Goal: Entertainment & Leisure: Consume media (video, audio)

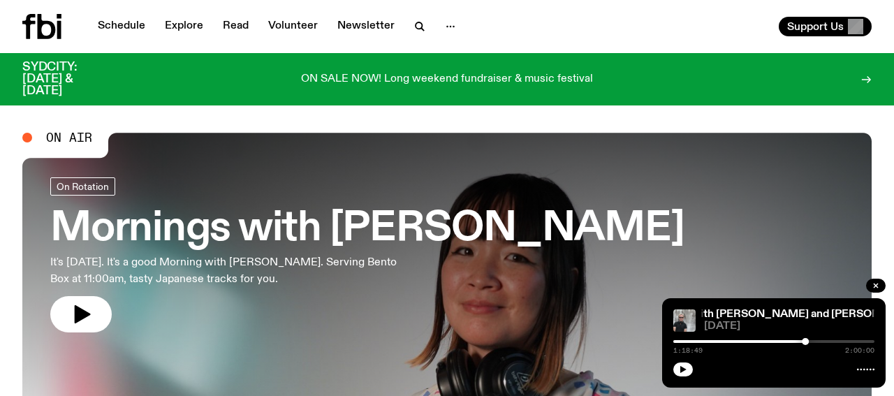
click at [114, 27] on link "Schedule" at bounding box center [121, 27] width 64 height 20
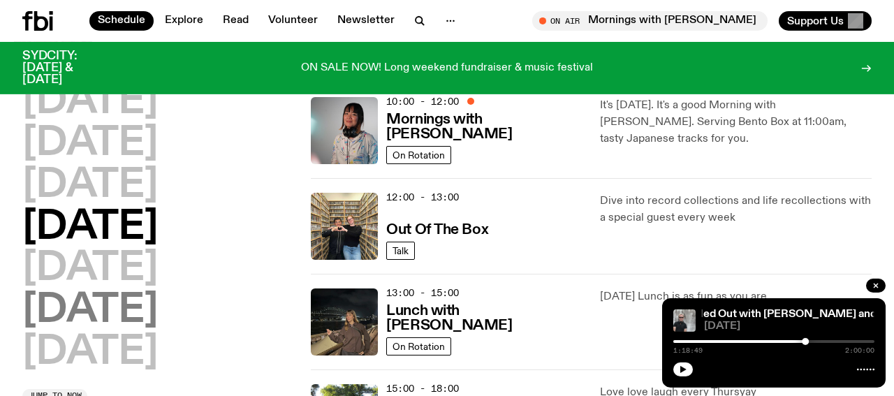
scroll to position [282, 0]
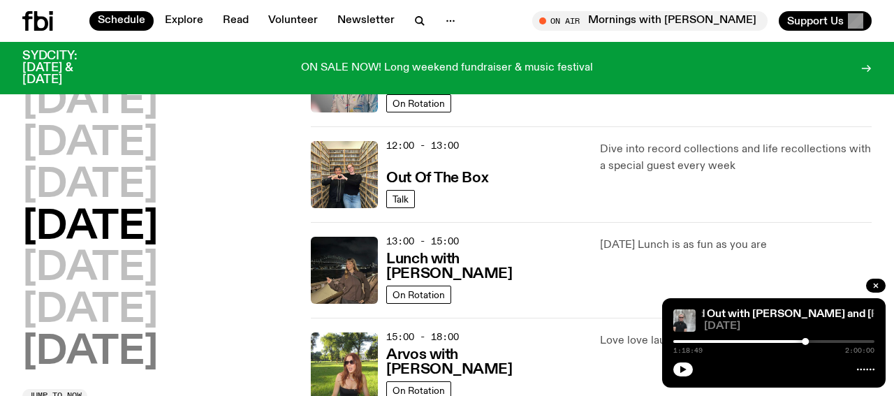
click at [112, 363] on h2 "[DATE]" at bounding box center [89, 352] width 135 height 39
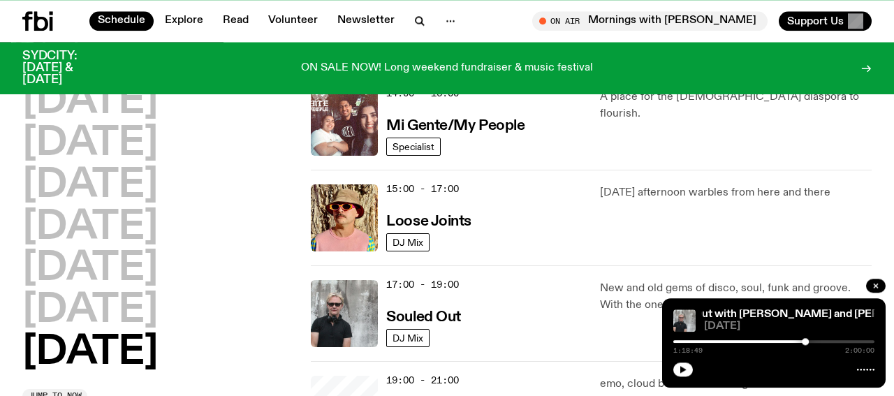
scroll to position [765, 0]
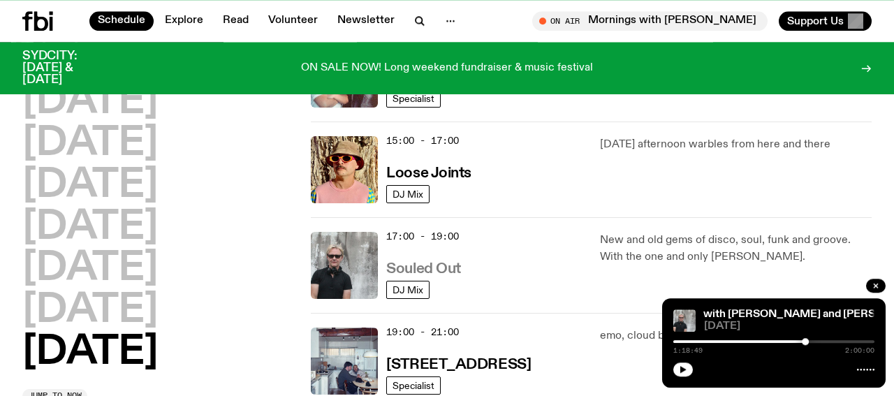
click at [453, 263] on h3 "Souled Out" at bounding box center [423, 269] width 75 height 15
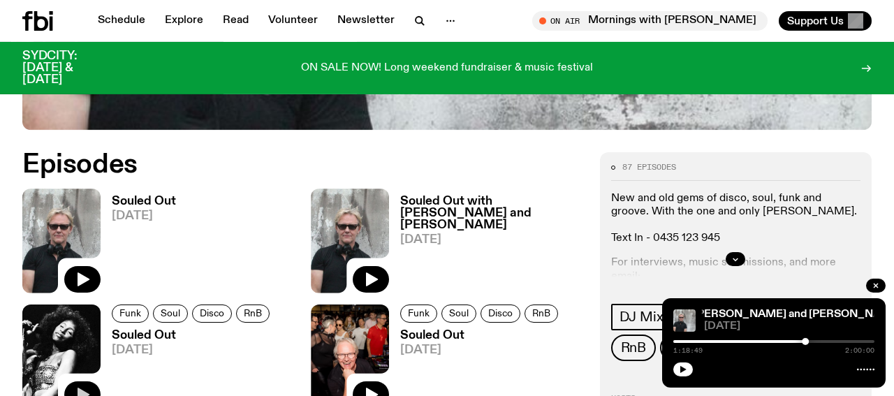
scroll to position [571, 0]
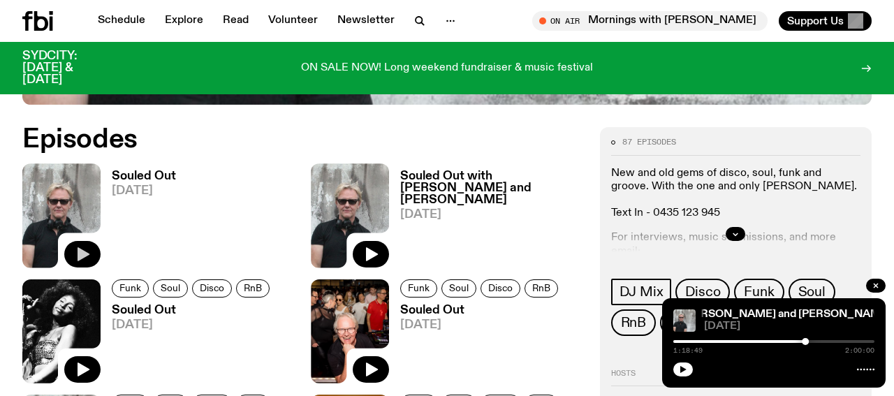
click at [79, 247] on icon "button" at bounding box center [82, 254] width 17 height 17
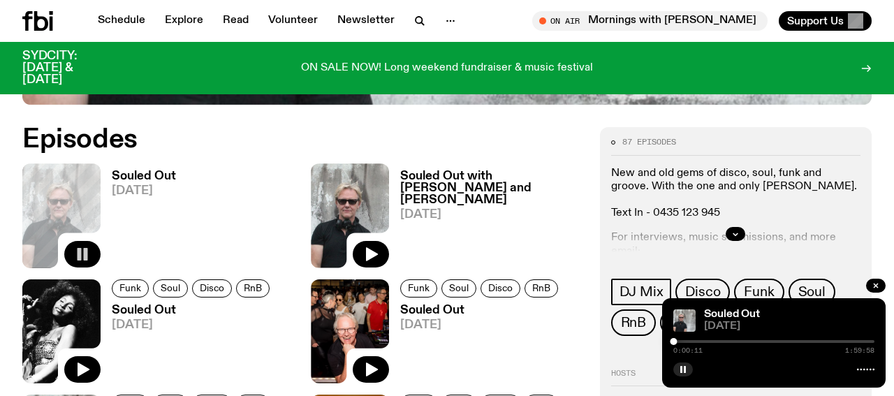
click at [689, 366] on button "button" at bounding box center [683, 369] width 20 height 14
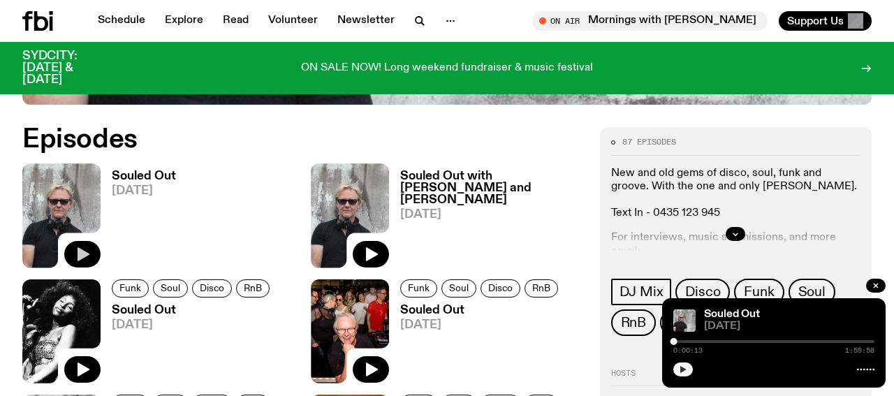
click at [680, 372] on icon "button" at bounding box center [683, 369] width 8 height 8
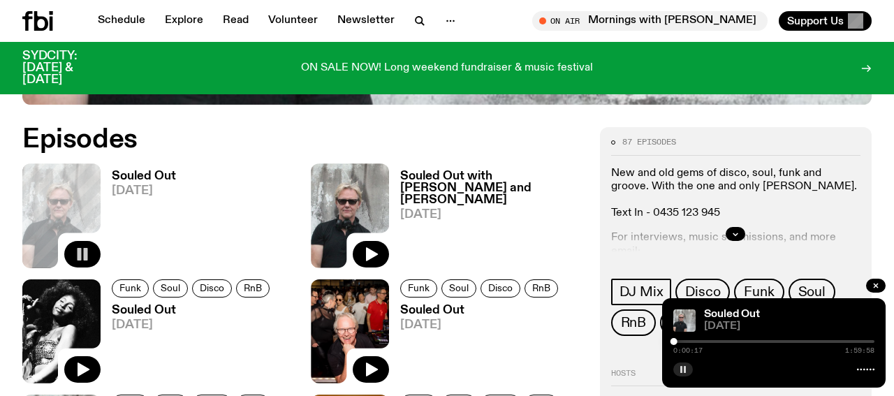
click at [547, 353] on link "Souled Out [DATE]" at bounding box center [475, 344] width 173 height 79
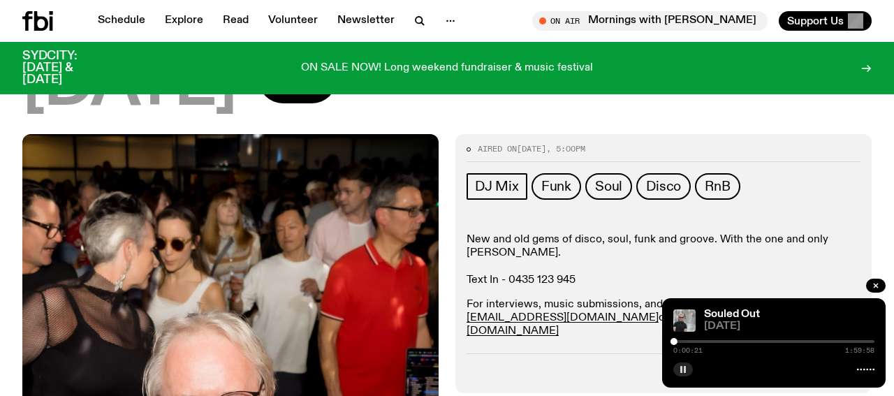
scroll to position [137, 0]
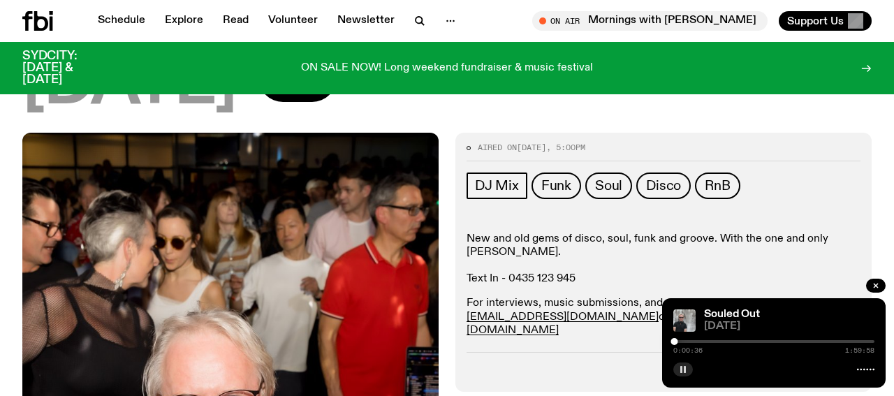
click at [679, 366] on button "button" at bounding box center [683, 369] width 20 height 14
click at [876, 288] on icon "button" at bounding box center [876, 285] width 8 height 8
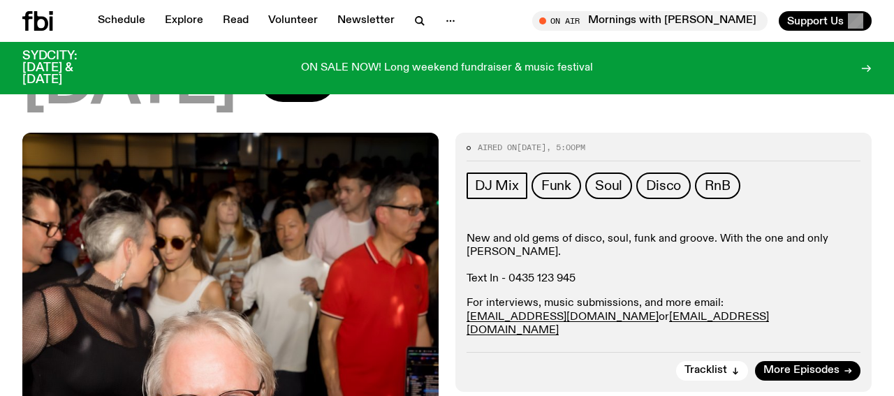
scroll to position [64, 0]
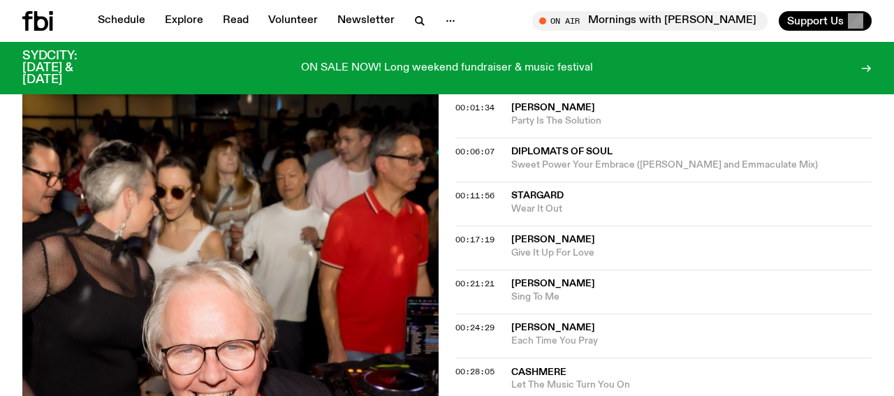
click at [217, 225] on img at bounding box center [230, 359] width 416 height 555
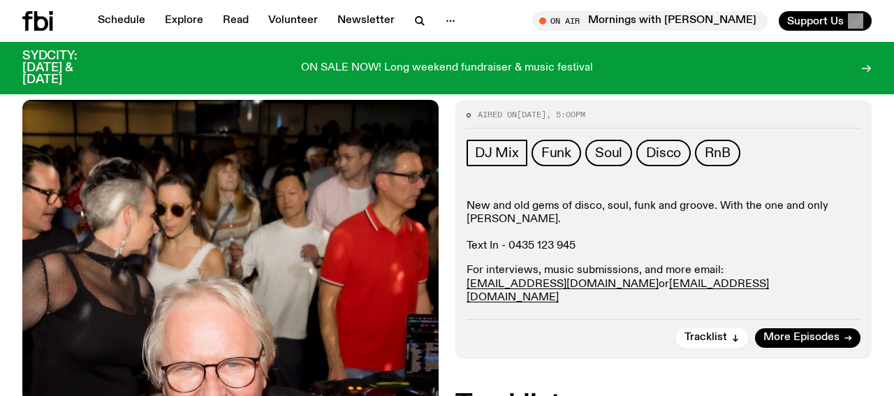
scroll to position [0, 0]
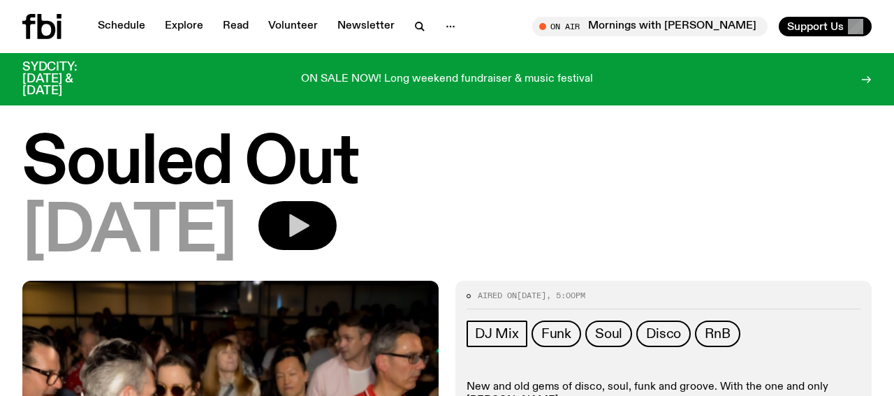
click at [309, 224] on icon "button" at bounding box center [299, 225] width 20 height 23
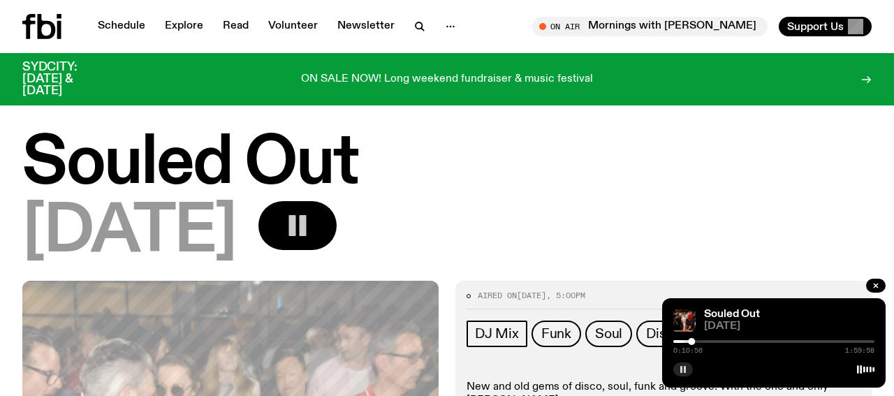
click at [682, 370] on rect "button" at bounding box center [681, 369] width 2 height 7
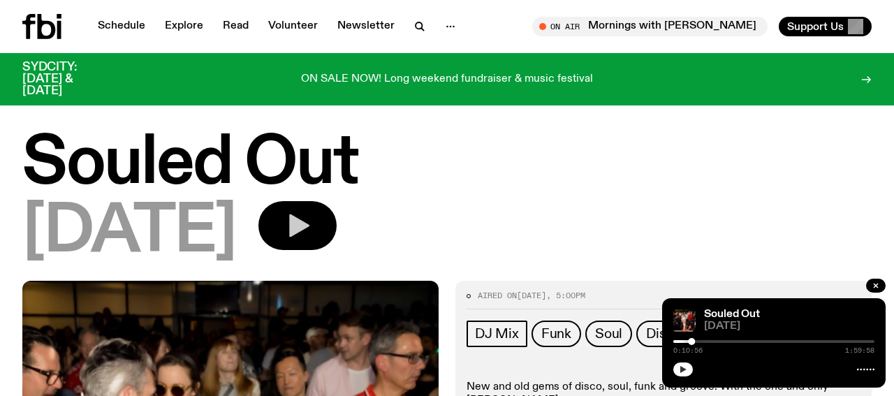
click at [687, 369] on icon "button" at bounding box center [683, 369] width 8 height 8
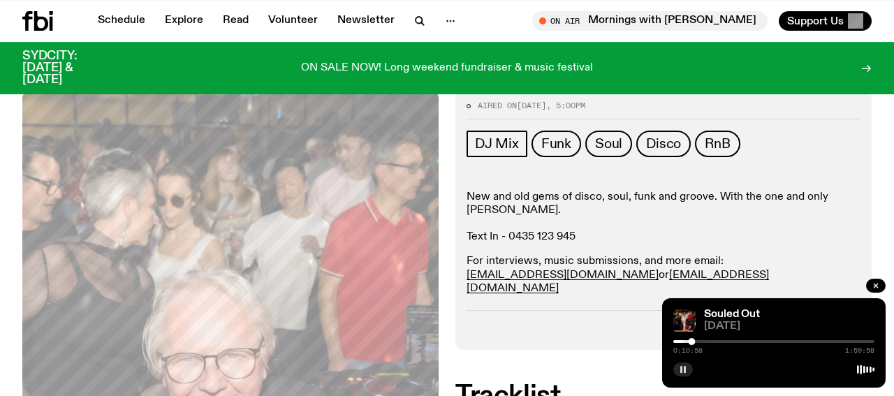
scroll to position [135, 0]
